Goal: Information Seeking & Learning: Learn about a topic

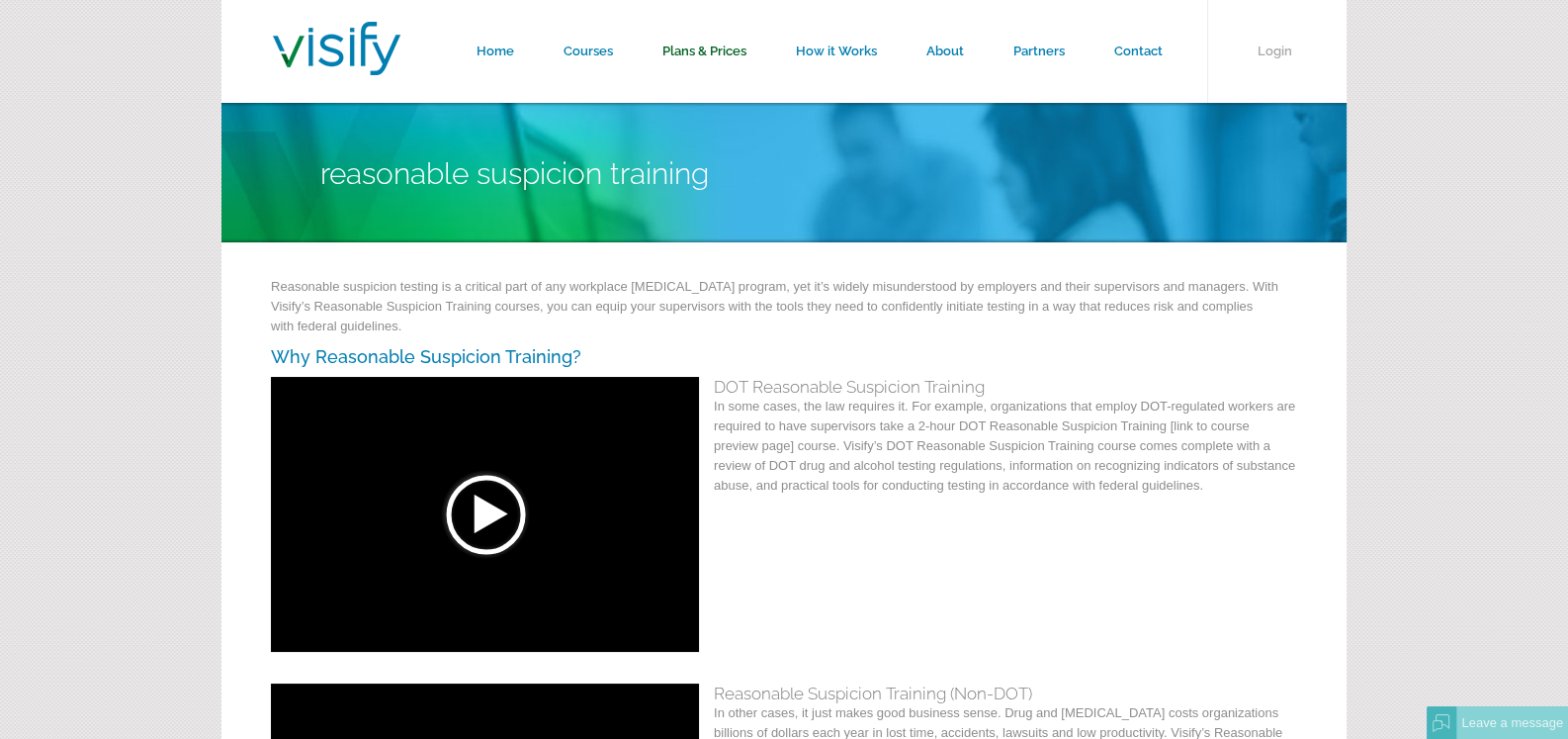
click at [703, 44] on link "Plans & Prices" at bounding box center [704, 51] width 133 height 103
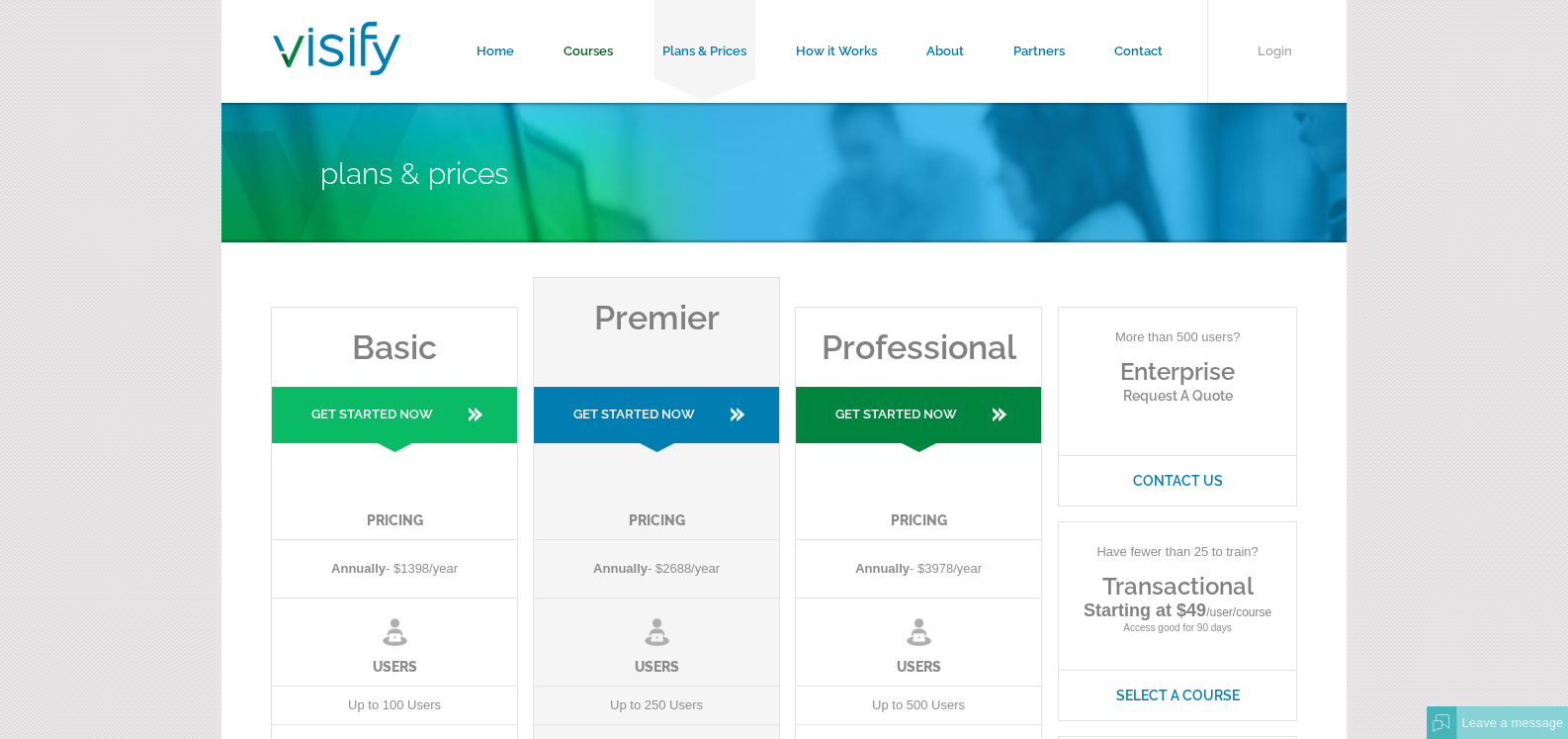
click at [589, 51] on link "Courses" at bounding box center [588, 51] width 99 height 103
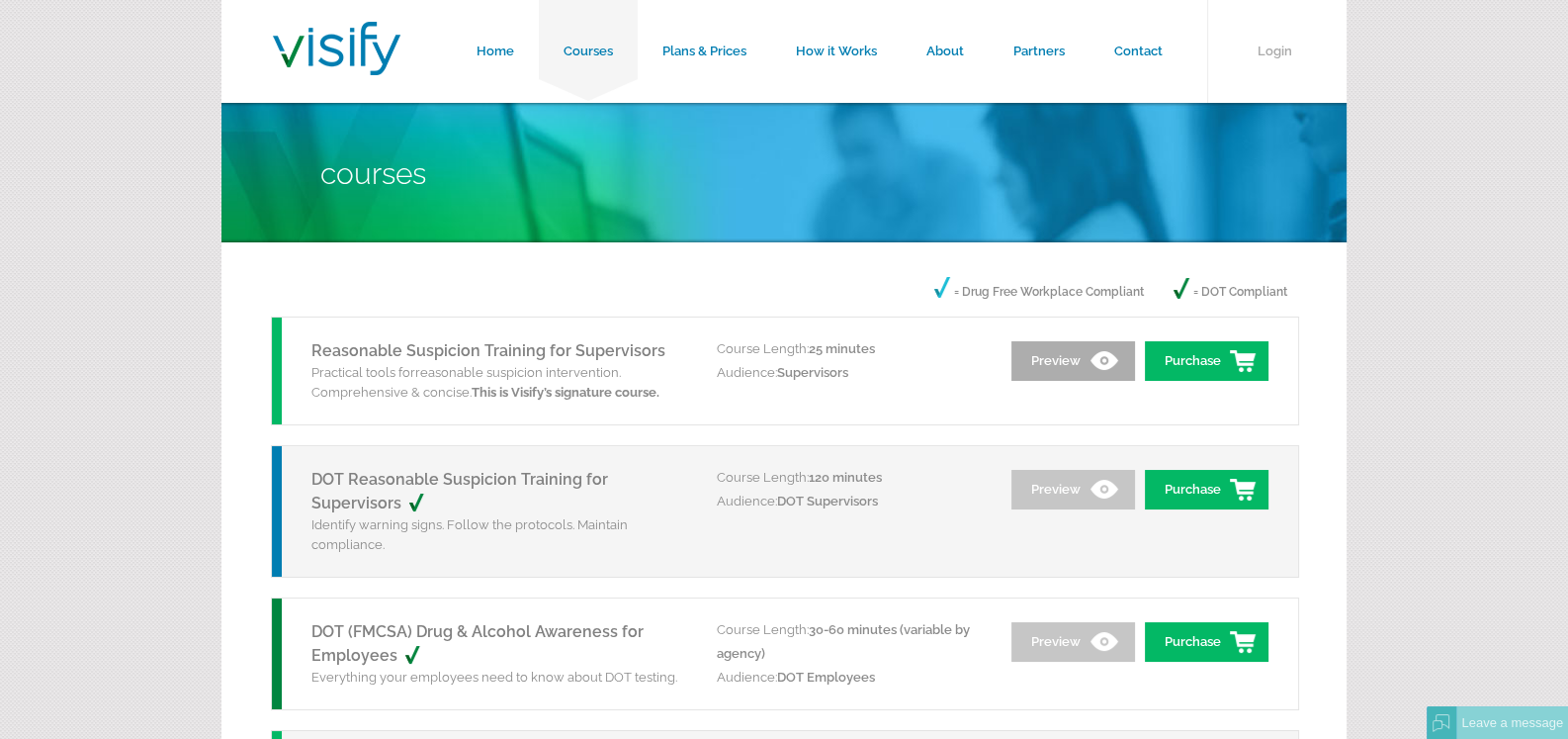
click at [1068, 361] on link "Preview" at bounding box center [1073, 361] width 124 height 40
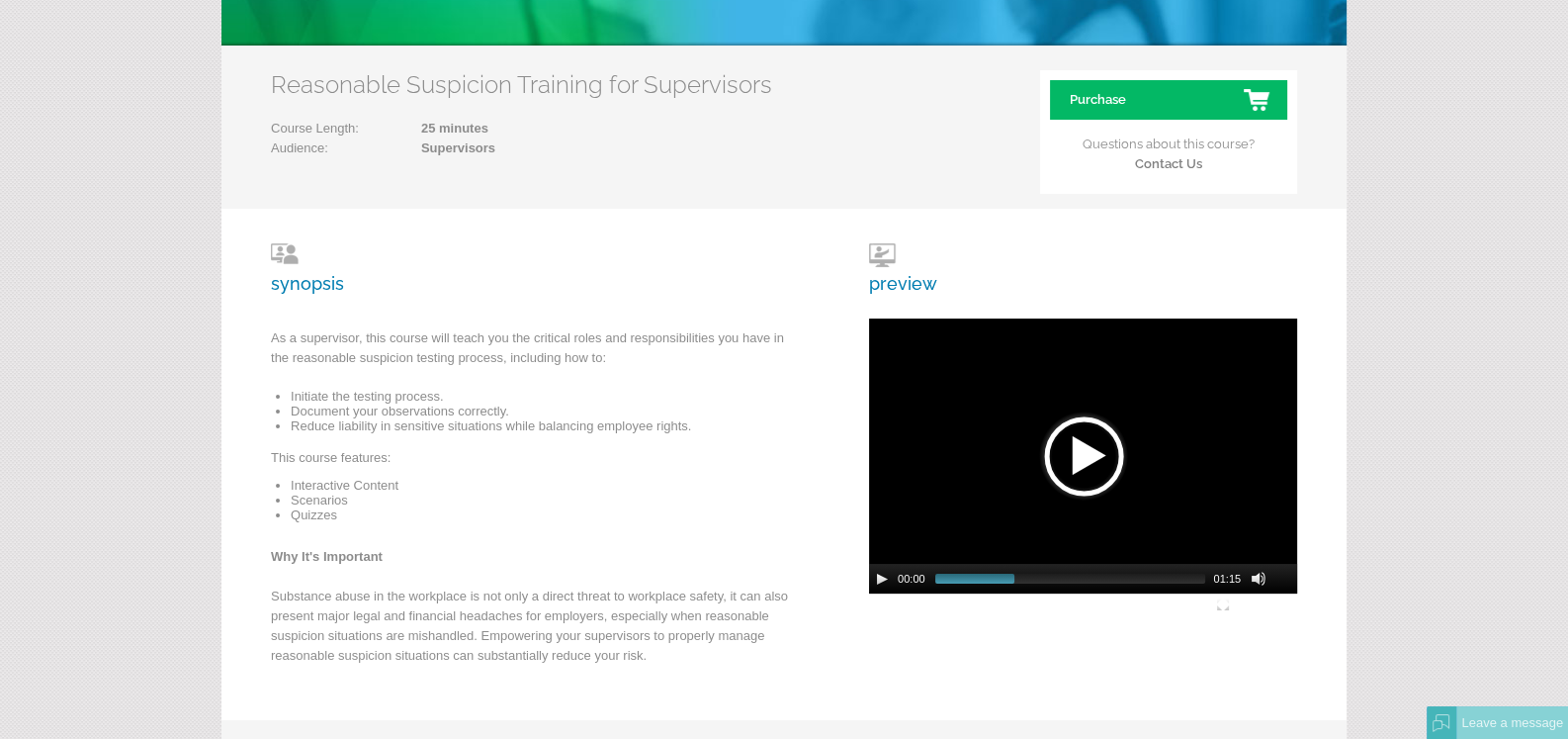
scroll to position [297, 0]
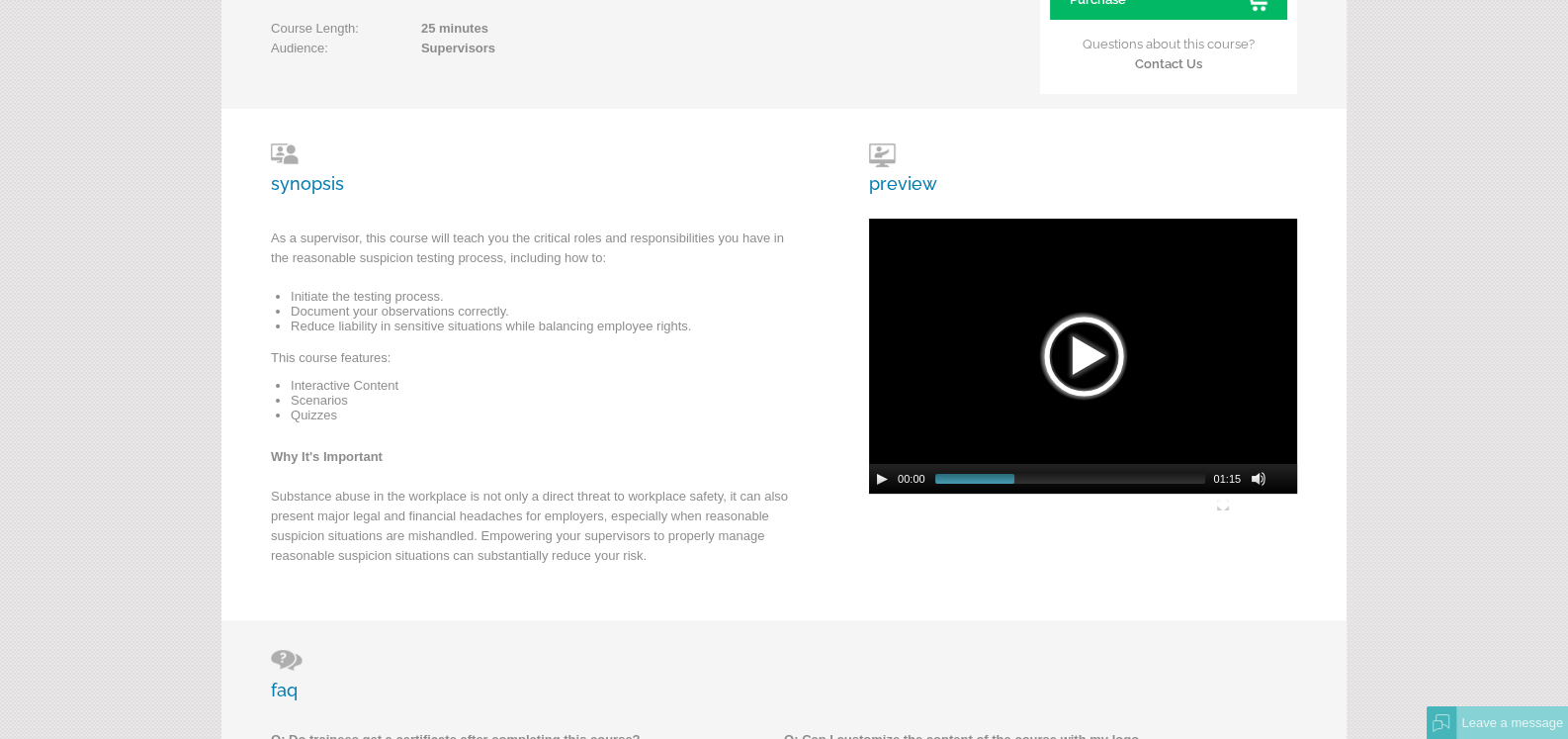
click at [1078, 350] on div at bounding box center [1084, 356] width 99 height 99
click at [1096, 360] on div at bounding box center [1084, 356] width 99 height 99
click at [1170, 377] on video at bounding box center [1083, 356] width 428 height 275
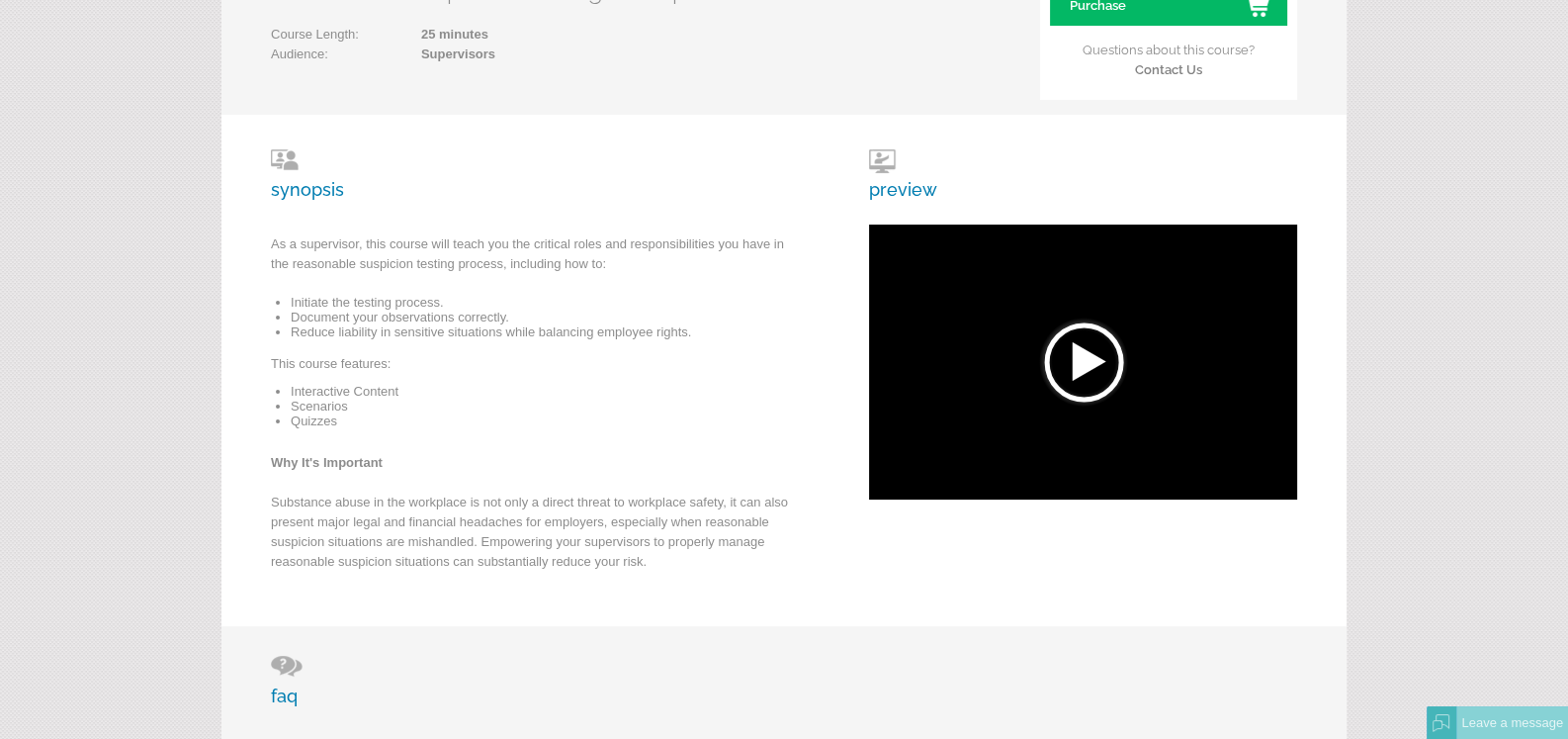
scroll to position [0, 0]
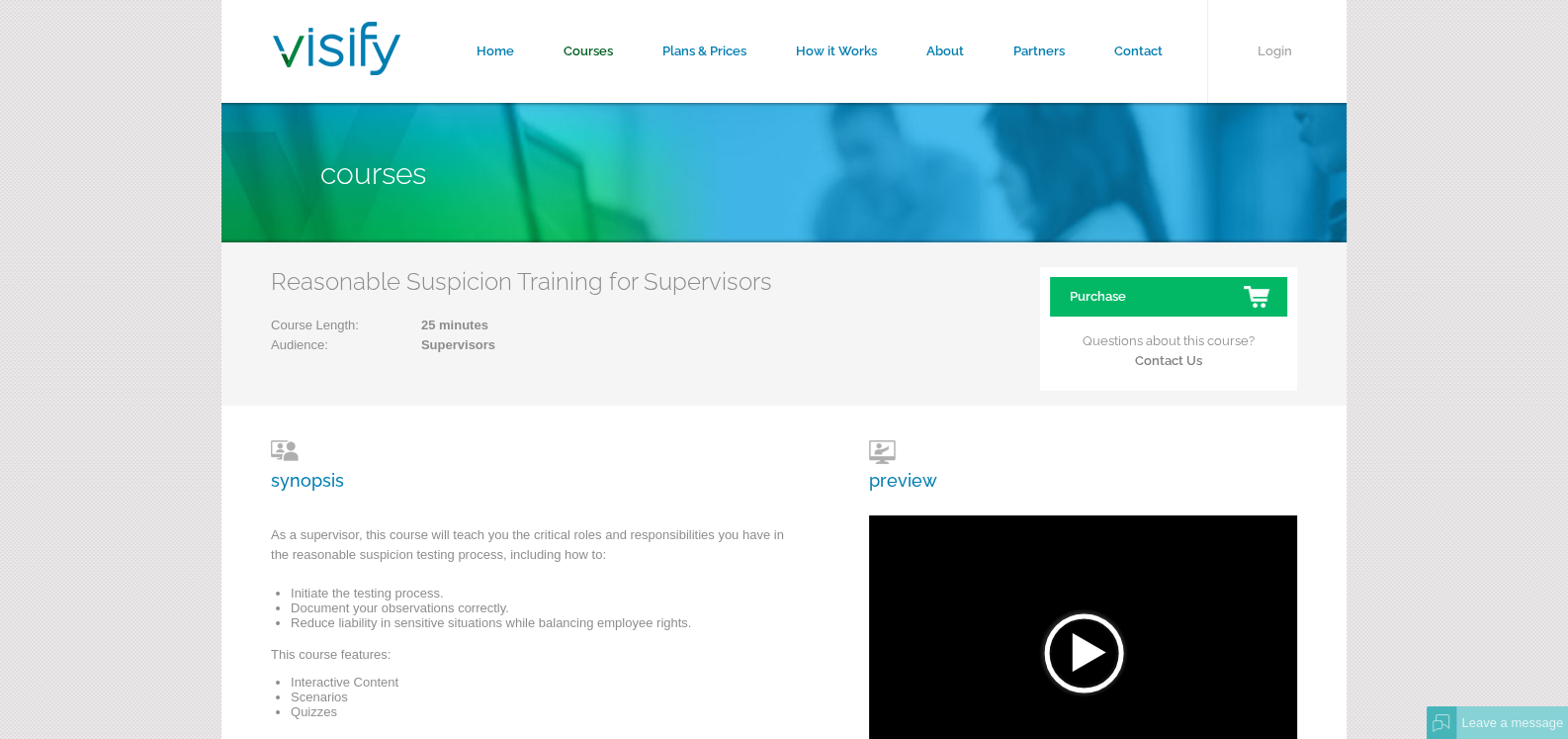
click at [586, 52] on link "Courses" at bounding box center [588, 51] width 99 height 103
